Goal: Task Accomplishment & Management: Use online tool/utility

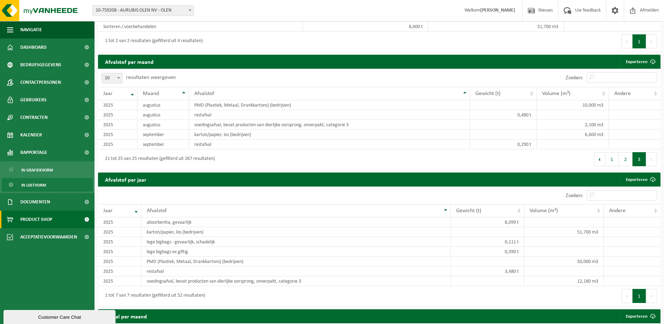
click at [30, 220] on span "Product Shop" at bounding box center [36, 219] width 32 height 18
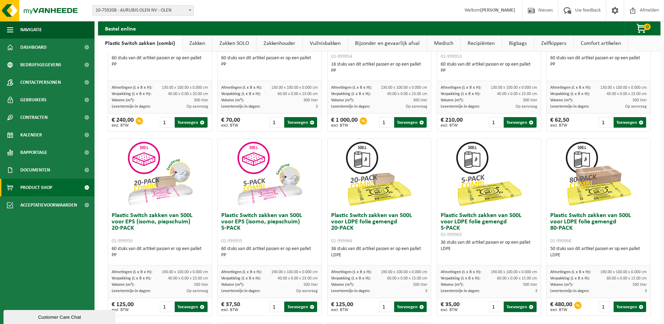
scroll to position [175, 0]
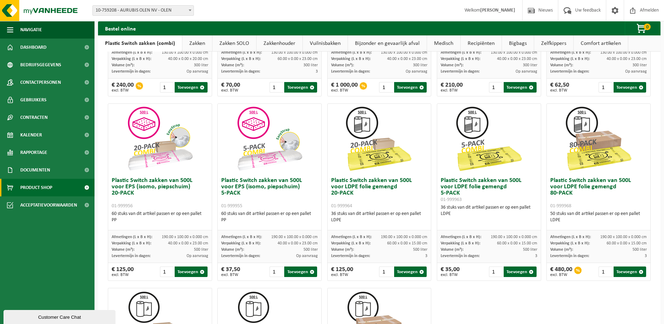
drag, startPoint x: 111, startPoint y: 268, endPoint x: 136, endPoint y: 271, distance: 25.1
click at [136, 271] on div "€ 125,00 excl. BTW 1 Toevoegen" at bounding box center [160, 272] width 104 height 18
click at [574, 306] on div "Plastic Switch zakken van 300L voor harde kunststoffen 20-PACK 01-999950 60 stu…" at bounding box center [379, 192] width 549 height 553
drag, startPoint x: 111, startPoint y: 269, endPoint x: 134, endPoint y: 266, distance: 22.5
click at [134, 266] on div "€ 125,00 excl. BTW" at bounding box center [123, 271] width 22 height 11
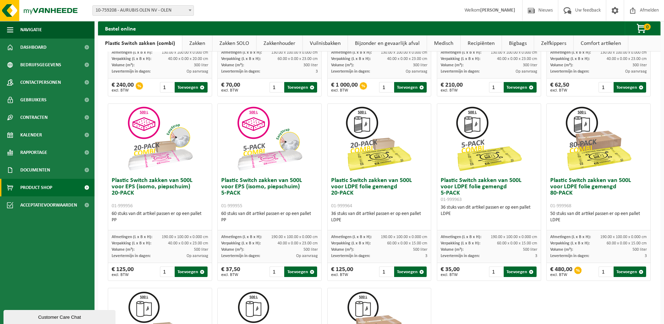
drag, startPoint x: 527, startPoint y: 304, endPoint x: 523, endPoint y: 307, distance: 5.0
click at [527, 304] on div "Plastic Switch zakken van 300L voor harde kunststoffen 20-PACK 01-999950 60 stu…" at bounding box center [379, 192] width 549 height 553
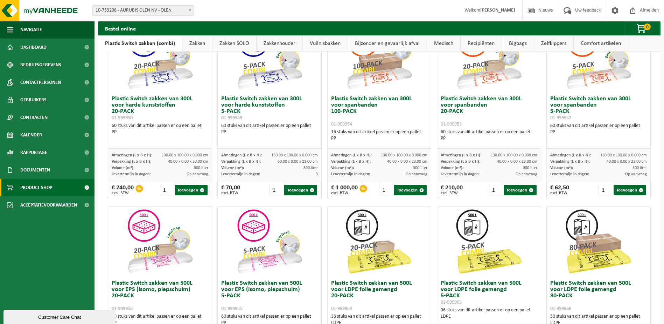
scroll to position [0, 0]
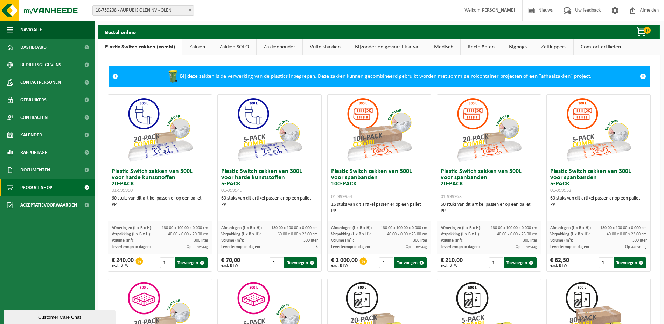
click at [192, 9] on span at bounding box center [190, 10] width 7 height 9
click at [42, 136] on link "Kalender" at bounding box center [47, 135] width 95 height 18
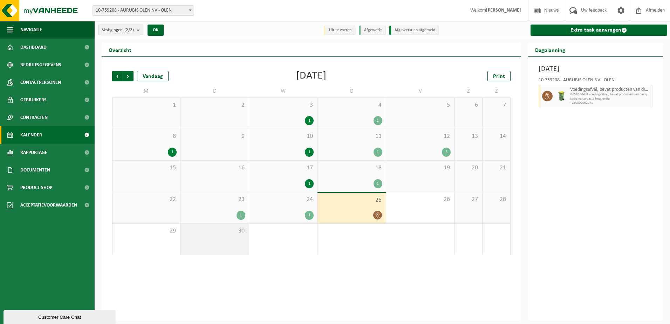
click at [226, 237] on div "30" at bounding box center [214, 238] width 68 height 31
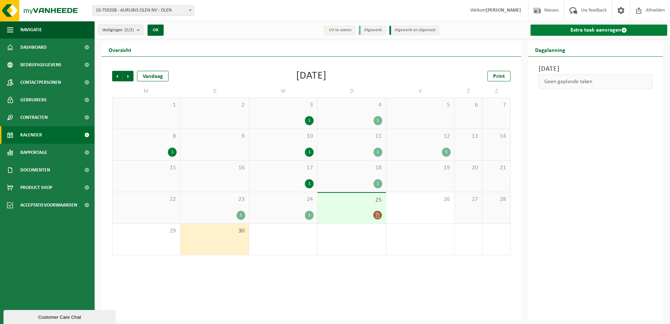
click at [609, 28] on link "Extra taak aanvragen" at bounding box center [598, 30] width 137 height 11
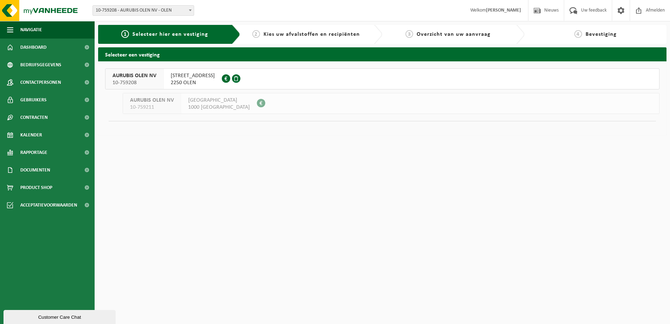
click at [139, 74] on span "AURUBIS OLEN NV" at bounding box center [134, 75] width 44 height 7
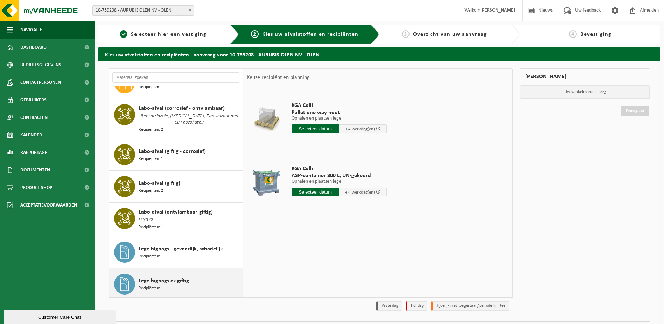
scroll to position [315, 0]
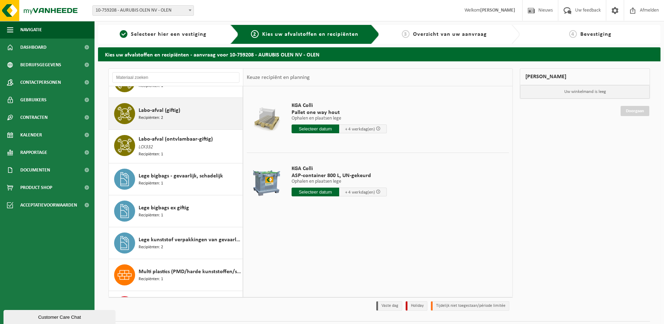
click at [166, 114] on div "Labo-afval (giftig) Recipiënten: 2" at bounding box center [190, 113] width 102 height 21
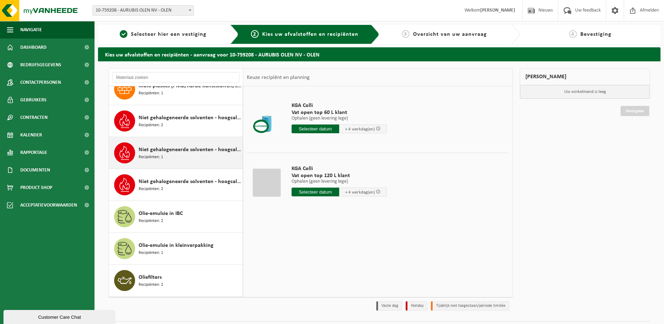
scroll to position [430, 0]
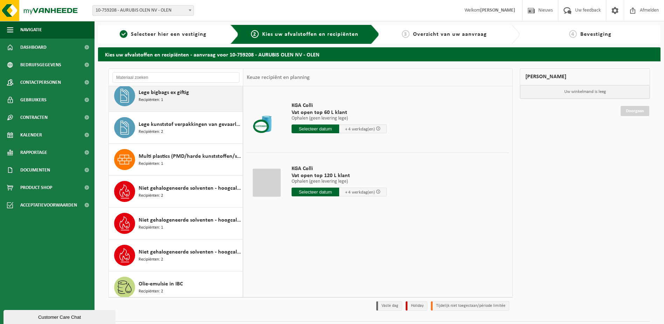
click at [179, 103] on div "Lege bigbags ex giftig Recipiënten: 1" at bounding box center [190, 95] width 102 height 21
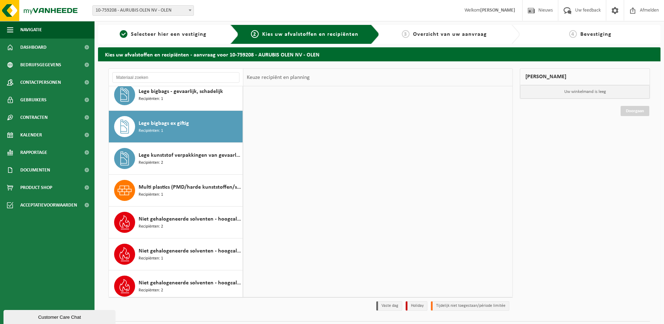
scroll to position [387, 0]
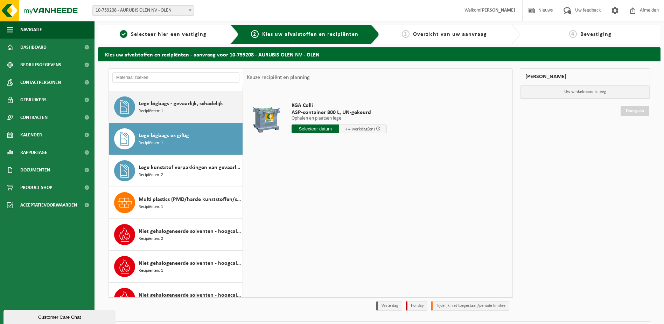
click at [185, 108] on div "Lege bigbags - gevaarlijk, schadelijk Recipiënten: 1" at bounding box center [190, 106] width 102 height 21
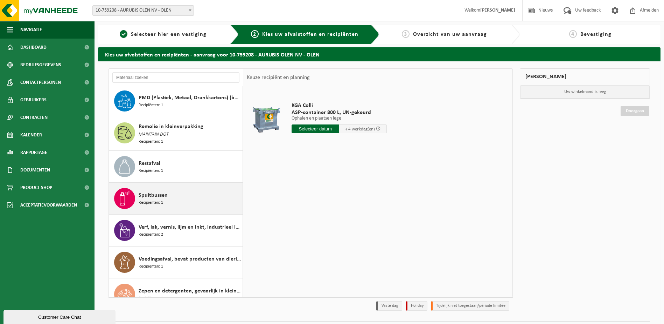
scroll to position [810, 0]
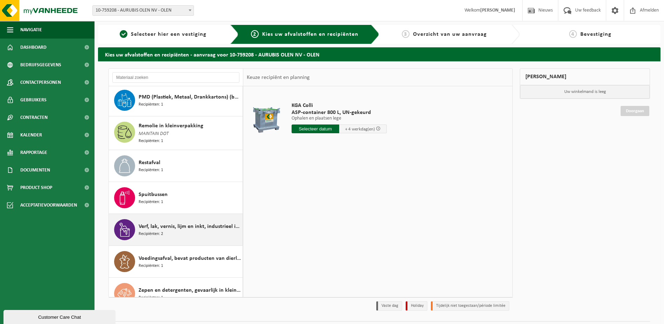
click at [175, 223] on span "Verf, lak, vernis, lijm en inkt, industrieel in kleinverpakking" at bounding box center [190, 226] width 102 height 8
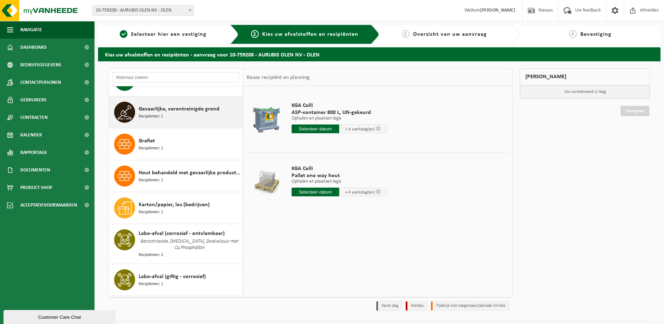
scroll to position [0, 0]
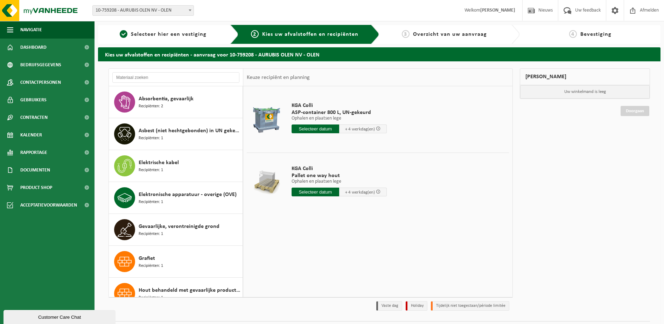
click at [609, 157] on div "Mijn winkelmand Uw winkelmand is leeg Doorgaan" at bounding box center [585, 190] width 137 height 245
click at [43, 156] on span "Rapportage" at bounding box center [33, 153] width 27 height 18
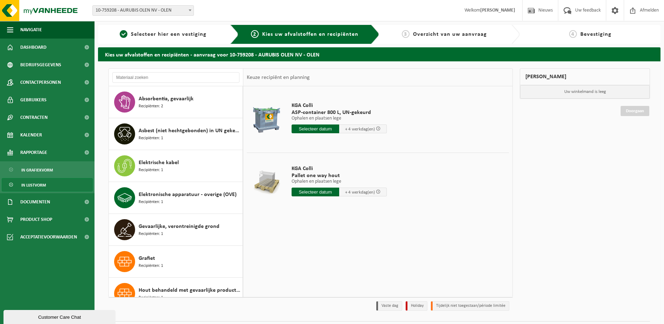
click at [35, 183] on span "In lijstvorm" at bounding box center [33, 184] width 25 height 13
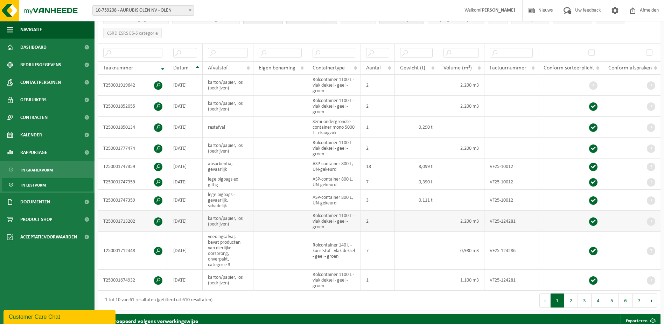
scroll to position [105, 0]
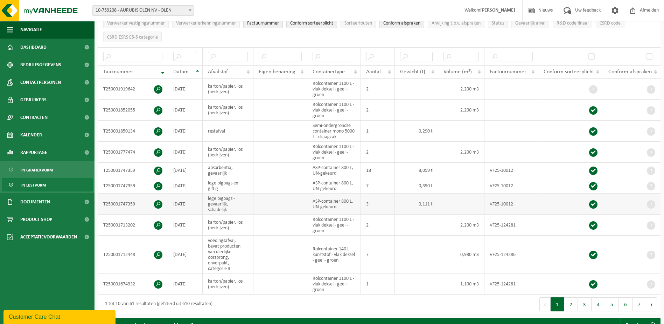
click at [157, 203] on span at bounding box center [158, 204] width 8 height 8
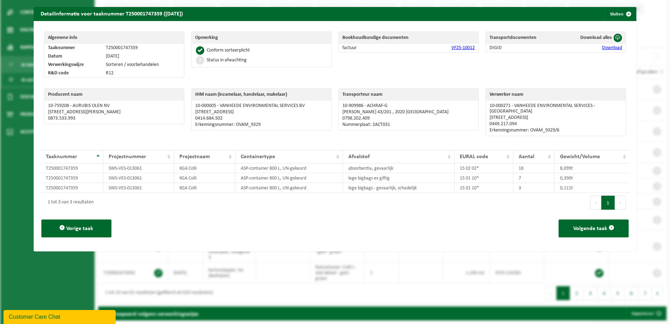
click at [458, 46] on link "VF25-10012" at bounding box center [462, 47] width 23 height 5
click at [612, 14] on button "Sluiten" at bounding box center [619, 14] width 31 height 14
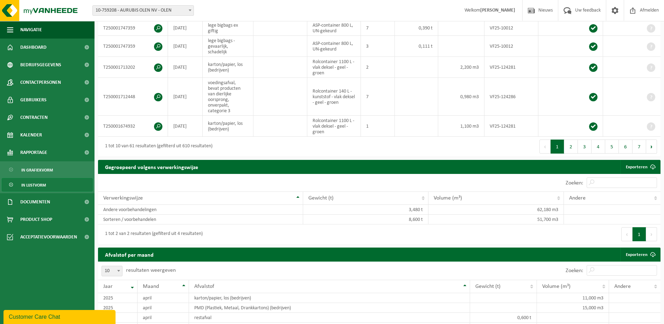
scroll to position [175, 0]
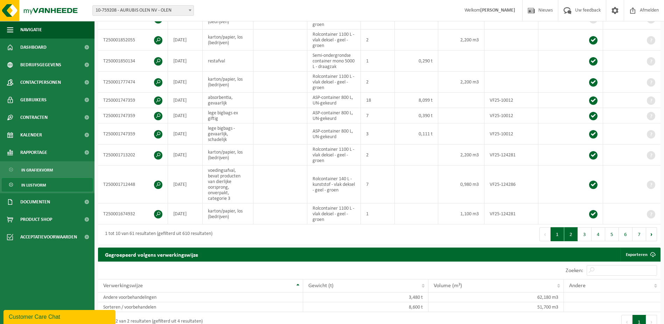
click at [575, 237] on button "2" at bounding box center [572, 234] width 14 height 14
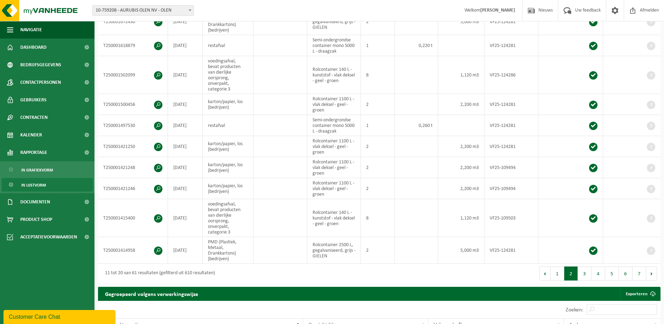
scroll to position [195, 0]
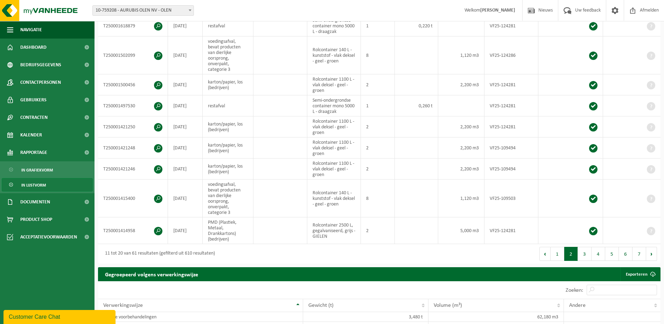
drag, startPoint x: 575, startPoint y: 237, endPoint x: 504, endPoint y: 254, distance: 73.1
click at [505, 254] on div "Eerste Vorige 1 2 3 4 5 6 7 Volgende Laatste" at bounding box center [521, 254] width 282 height 20
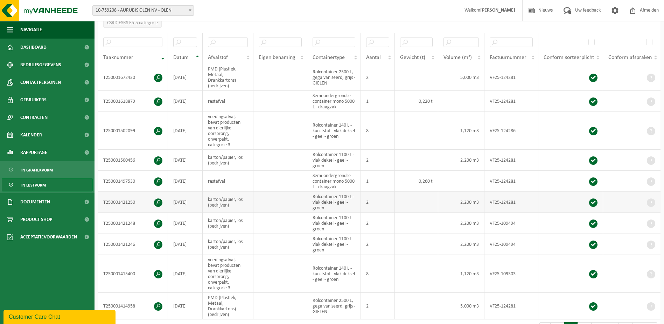
scroll to position [125, 0]
